Goal: Check status

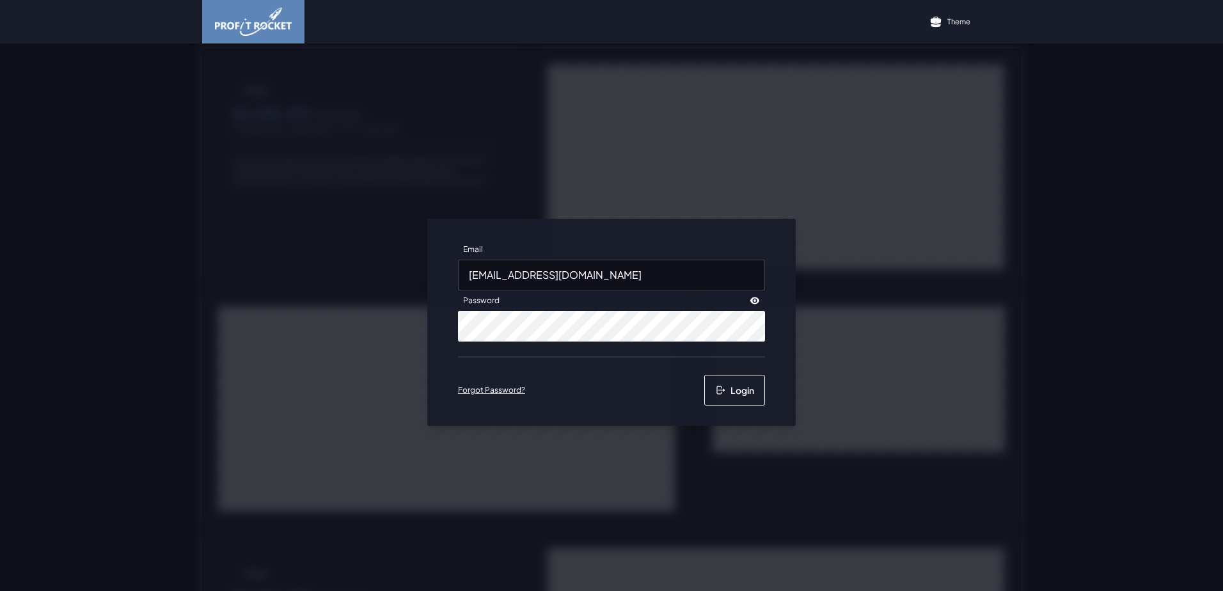
click at [715, 391] on icon "submit" at bounding box center [720, 390] width 10 height 10
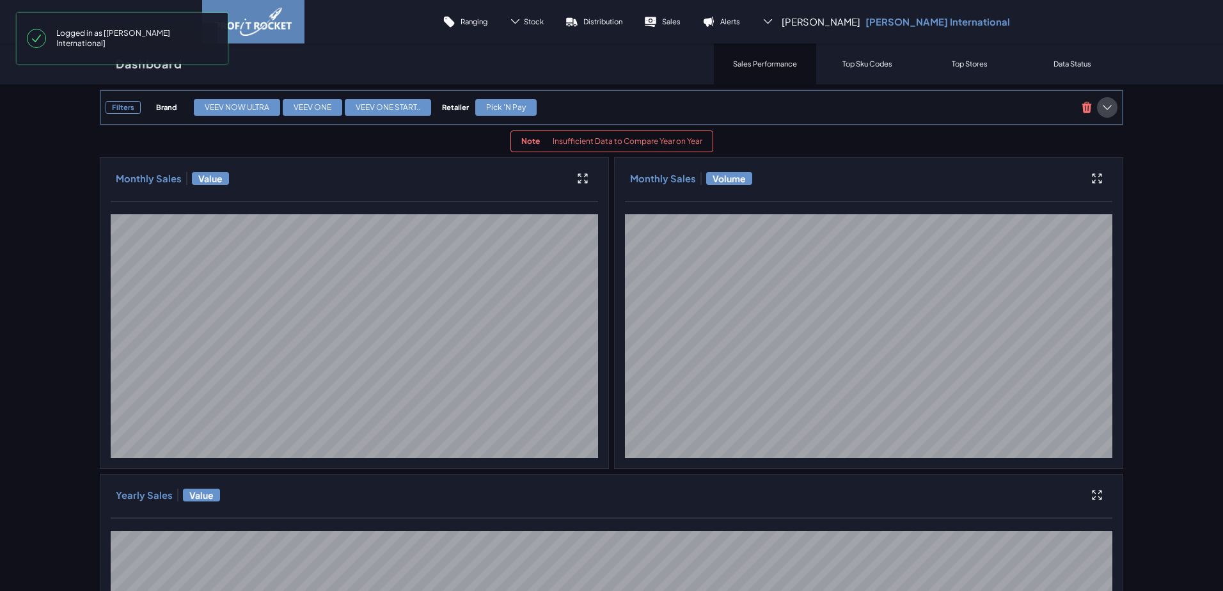
click at [1102, 104] on icon at bounding box center [1107, 107] width 13 height 13
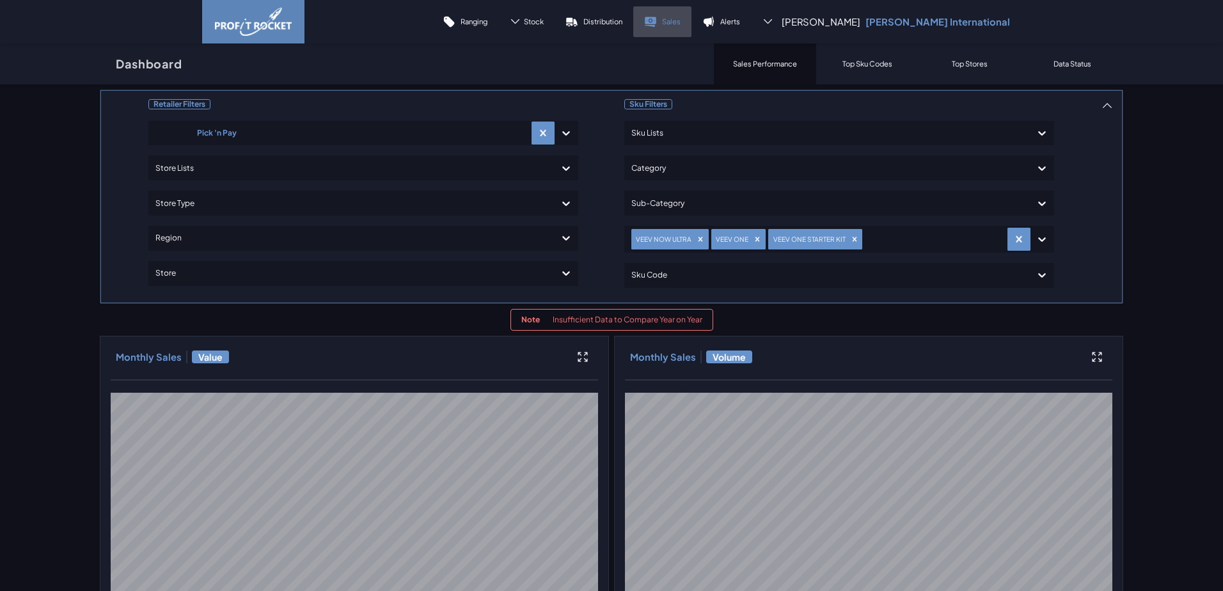
click at [692, 28] on link "Sales" at bounding box center [662, 21] width 58 height 31
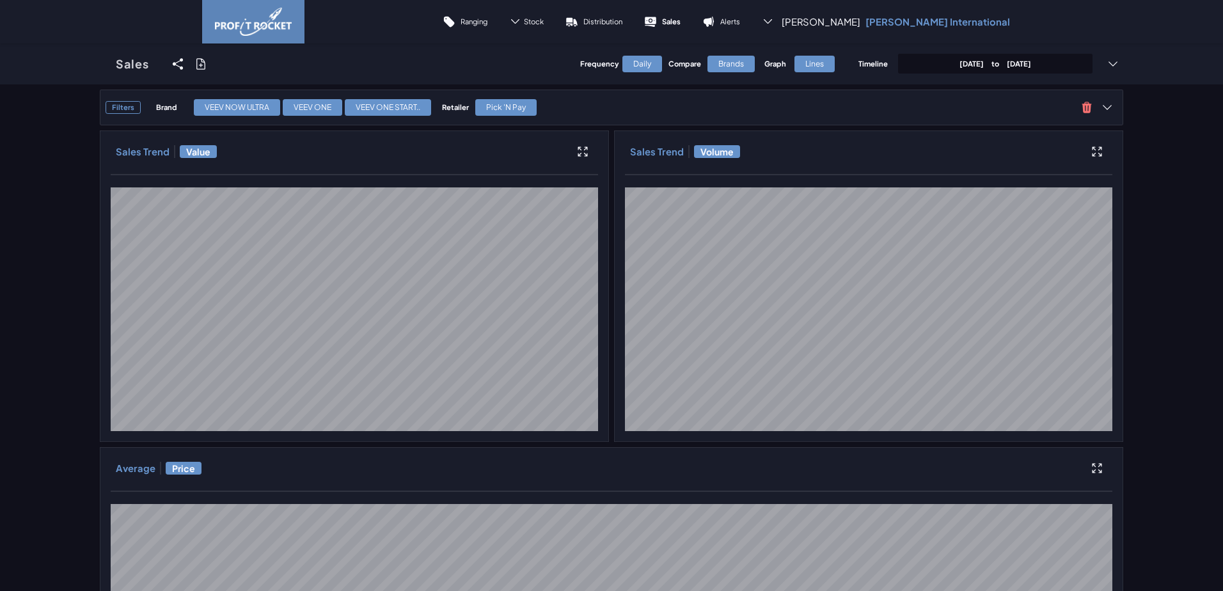
click at [642, 66] on div "Daily" at bounding box center [643, 64] width 40 height 17
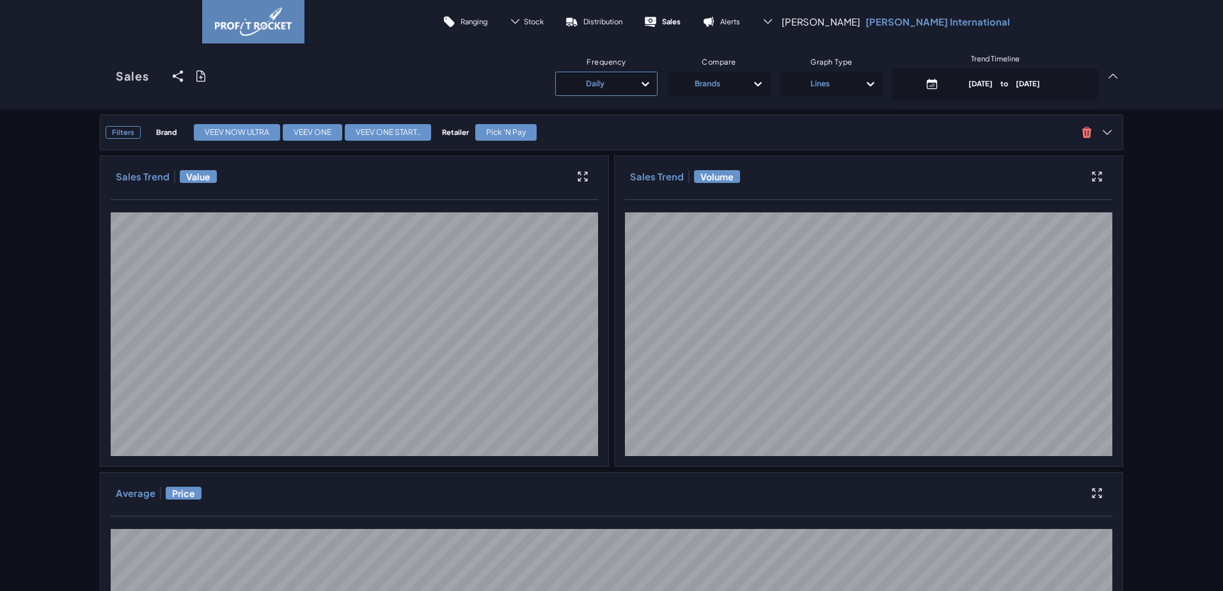
click at [625, 88] on div "Daily" at bounding box center [595, 83] width 78 height 23
click at [588, 157] on div "Monthly" at bounding box center [606, 159] width 91 height 20
click at [614, 88] on div "Monthly" at bounding box center [594, 84] width 65 height 20
